Goal: Task Accomplishment & Management: Use online tool/utility

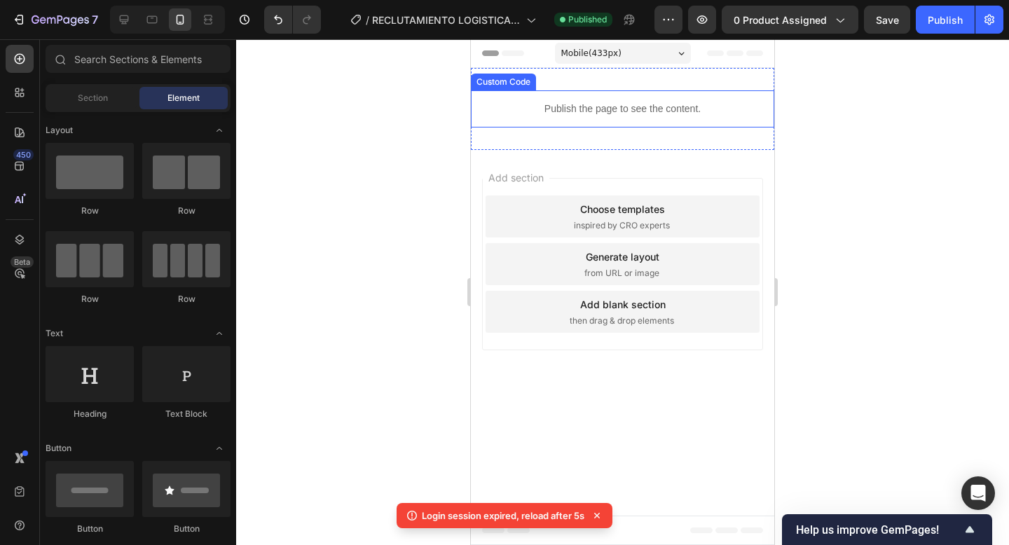
click at [591, 111] on p "Publish the page to see the content." at bounding box center [622, 109] width 303 height 15
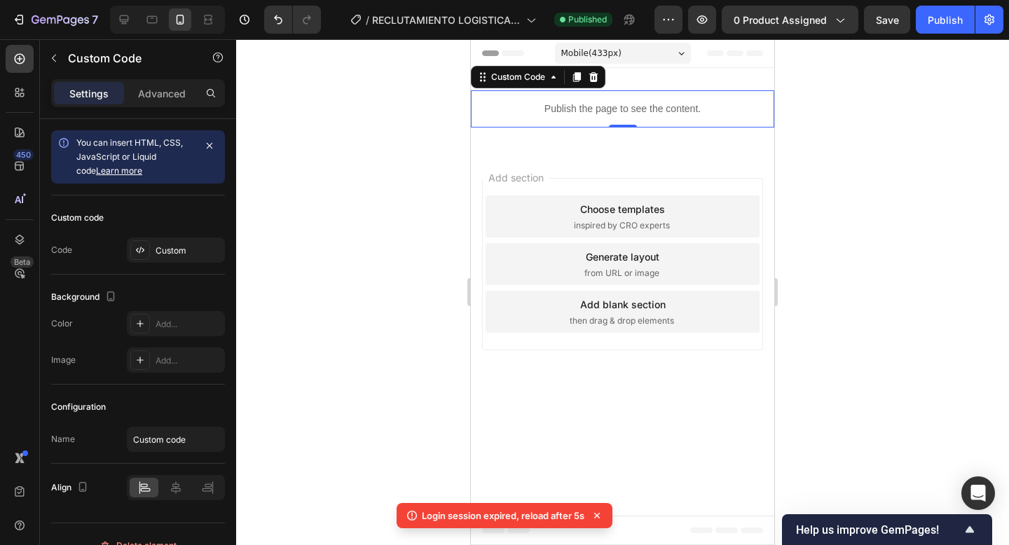
click at [633, 104] on p "Publish the page to see the content." at bounding box center [622, 109] width 303 height 15
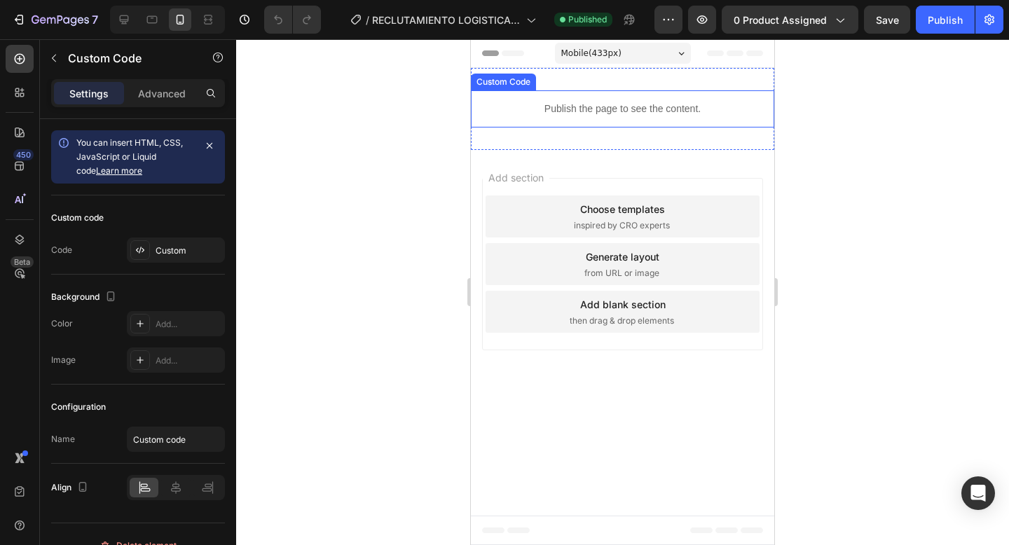
click at [611, 107] on p "Publish the page to see the content." at bounding box center [622, 109] width 303 height 15
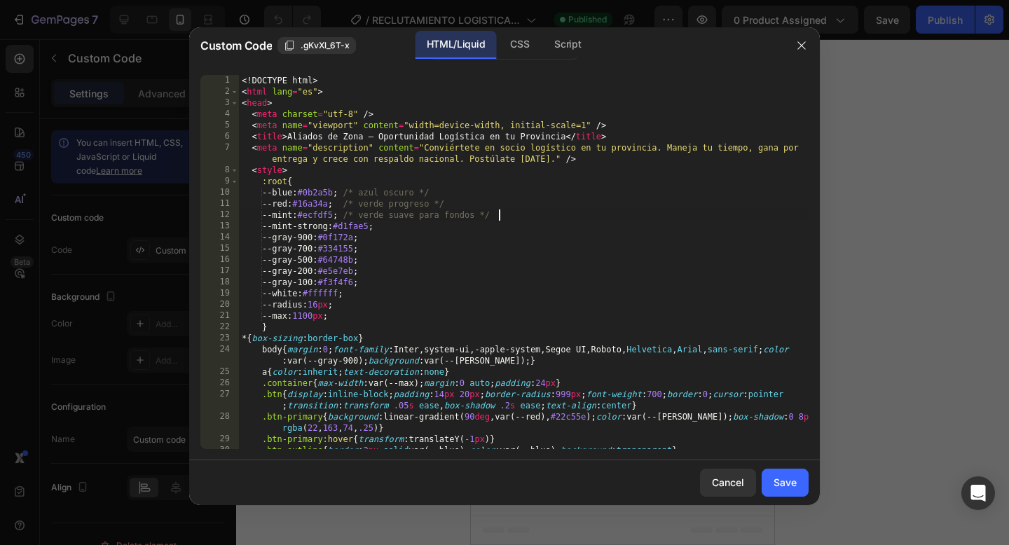
click at [578, 216] on div "<! DOCTYPE html > < html lang = "es" > < head > < meta charset = "utf-8" /> < m…" at bounding box center [523, 279] width 569 height 408
type textarea "</html>"
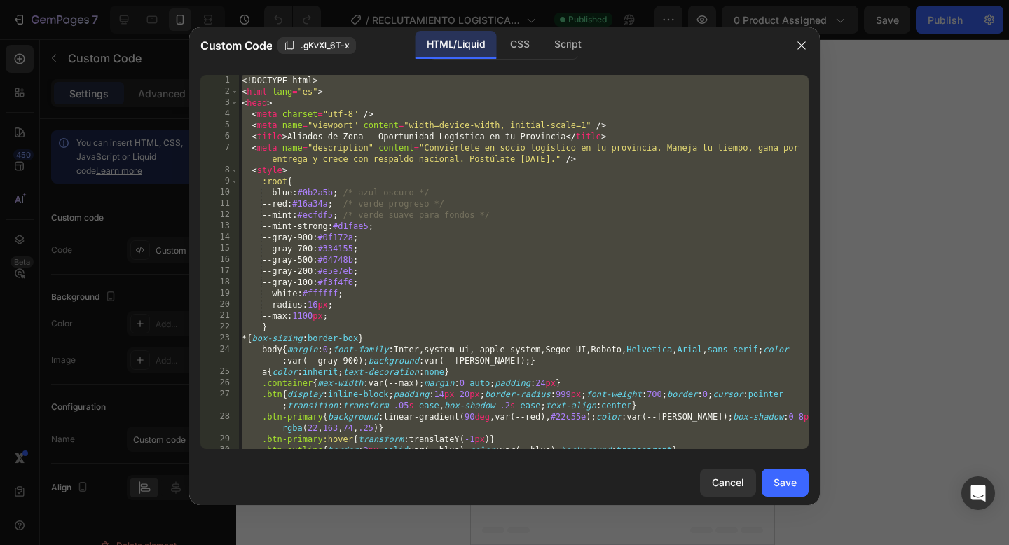
paste textarea
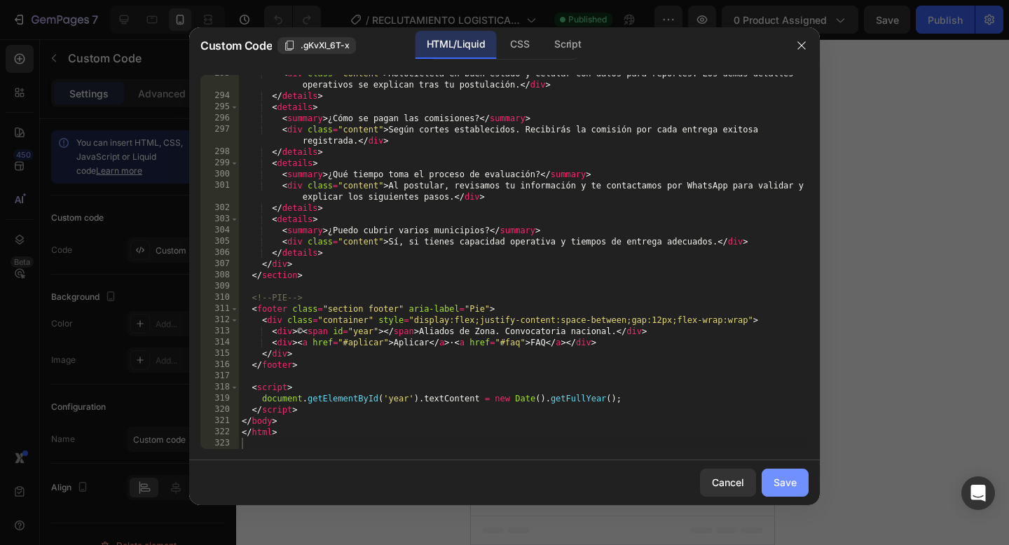
click at [789, 480] on div "Save" at bounding box center [784, 482] width 23 height 15
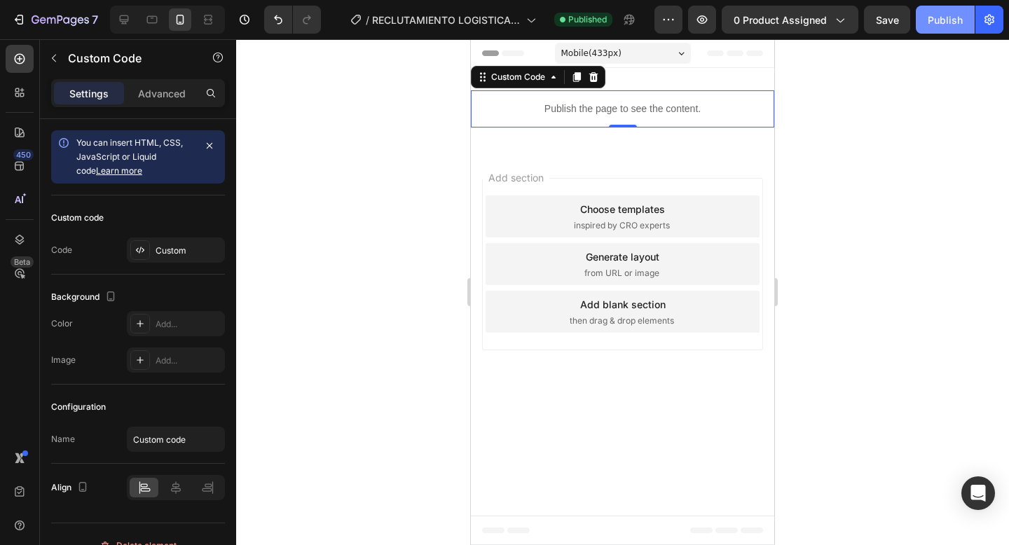
click at [942, 18] on div "Publish" at bounding box center [944, 20] width 35 height 15
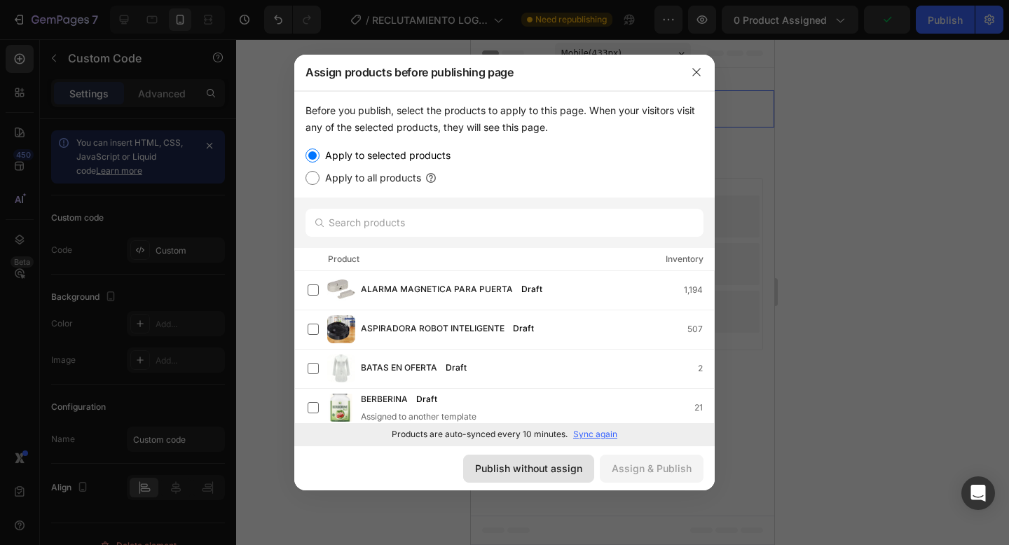
click at [530, 471] on div "Publish without assign" at bounding box center [528, 468] width 107 height 15
